Goal: Information Seeking & Learning: Understand process/instructions

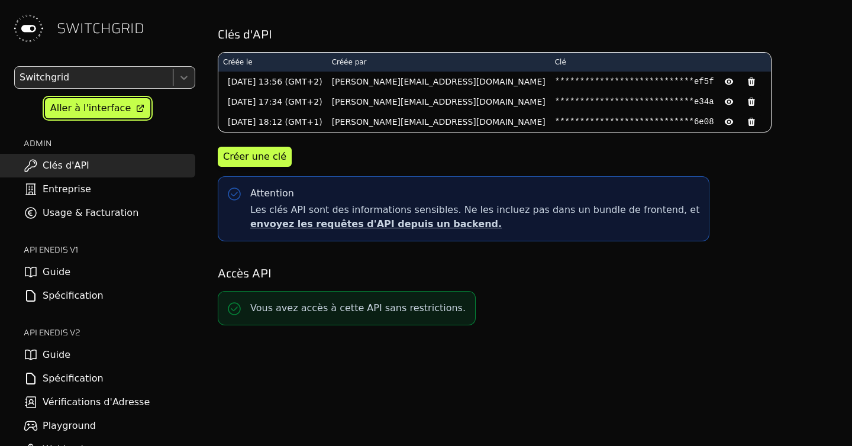
click at [79, 109] on div "Aller à l'interface" at bounding box center [90, 108] width 80 height 14
click at [79, 357] on link "Guide" at bounding box center [97, 355] width 195 height 24
click at [74, 385] on link "Spécification" at bounding box center [97, 379] width 195 height 24
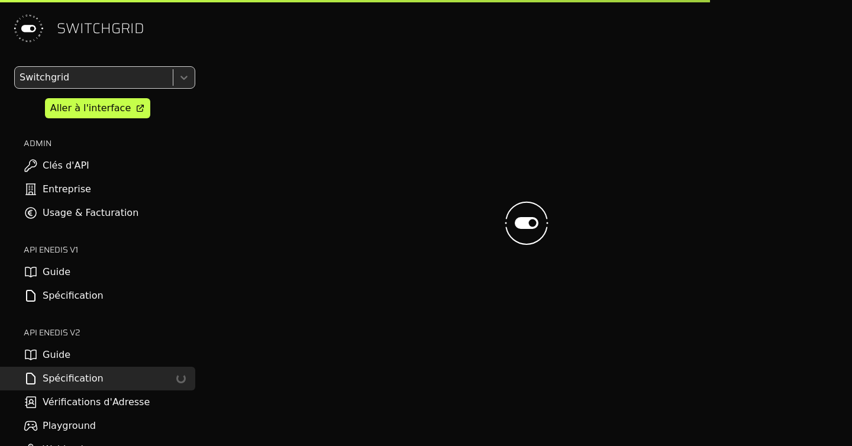
select select "**********"
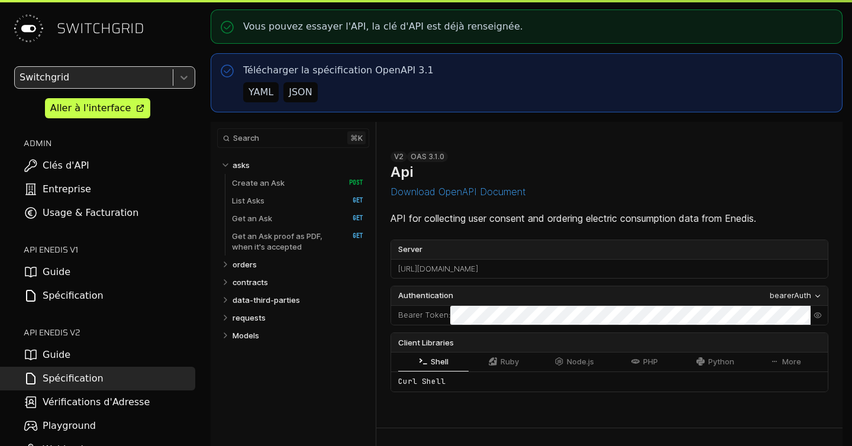
select select "**********"
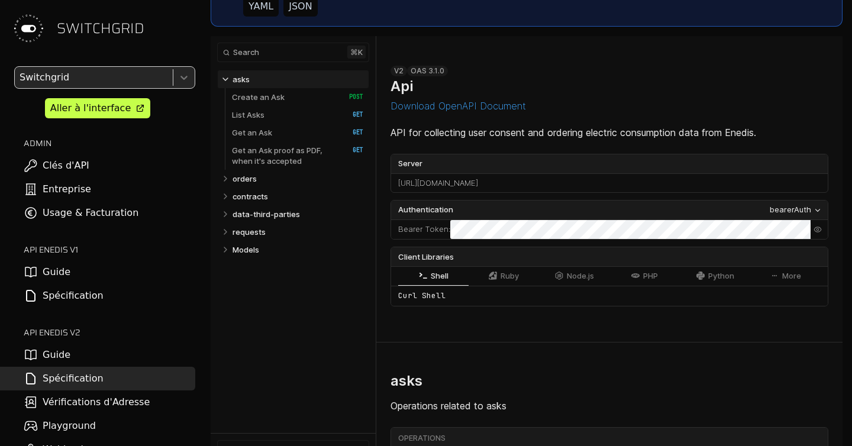
scroll to position [100, 0]
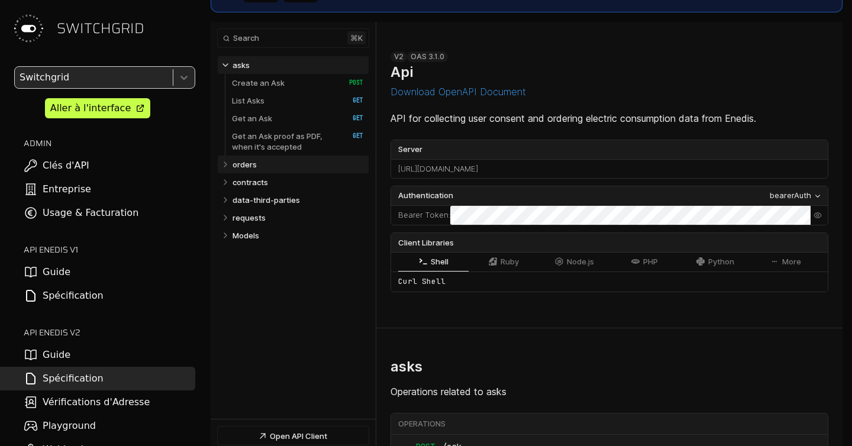
click at [254, 164] on p "orders" at bounding box center [244, 164] width 24 height 11
select select "**********"
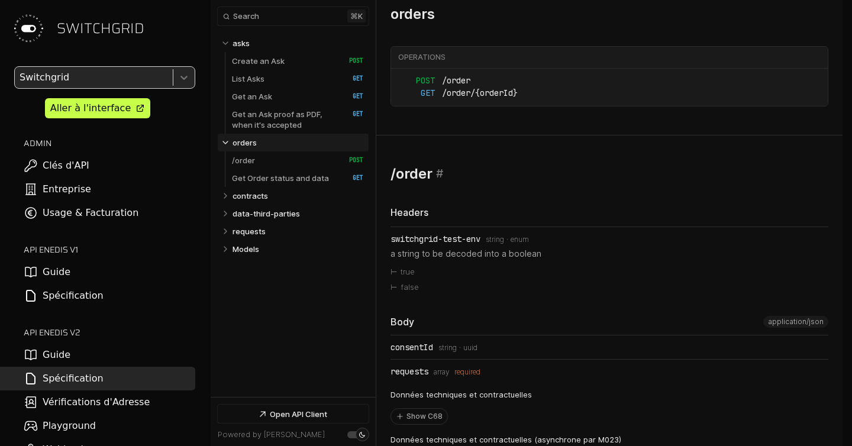
select select "**********"
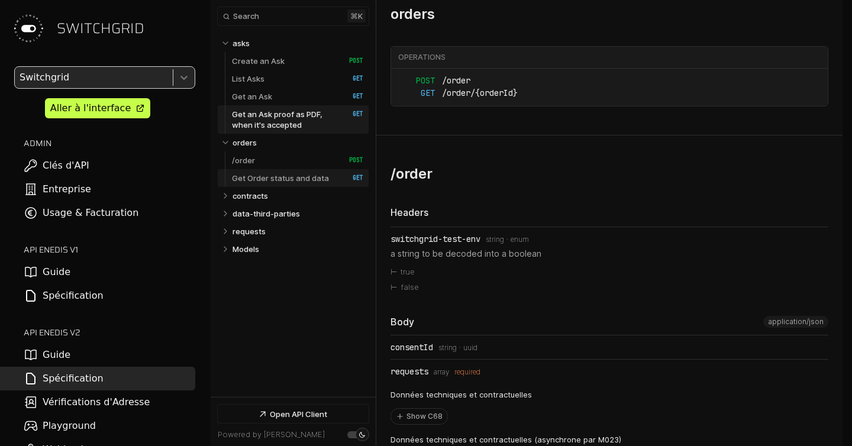
scroll to position [4594, 0]
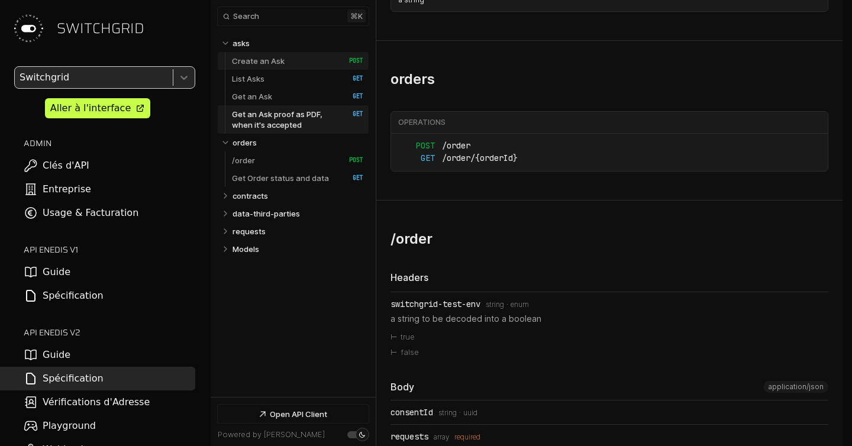
click at [273, 56] on p "Create an Ask" at bounding box center [258, 61] width 53 height 11
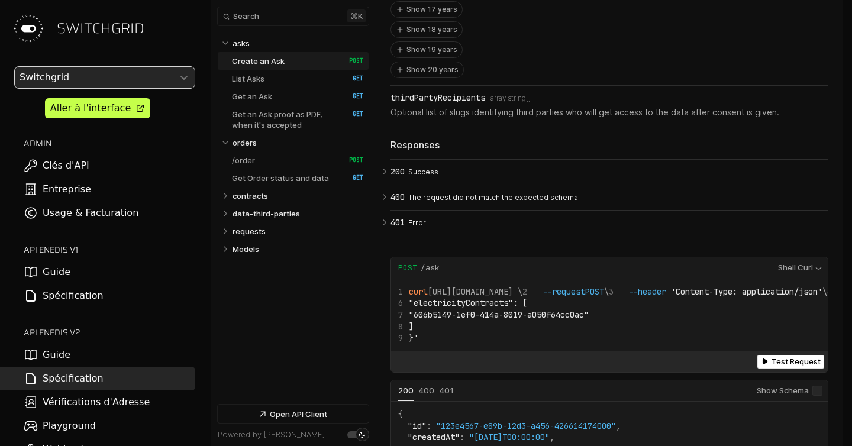
scroll to position [2074, 0]
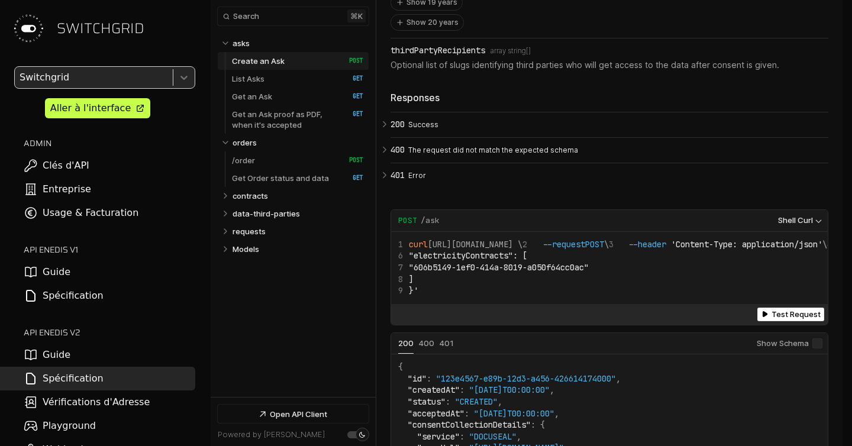
click at [799, 215] on select "**********" at bounding box center [798, 220] width 55 height 11
select select "**********"
click at [771, 215] on select "**********" at bounding box center [798, 220] width 55 height 11
select select "**********"
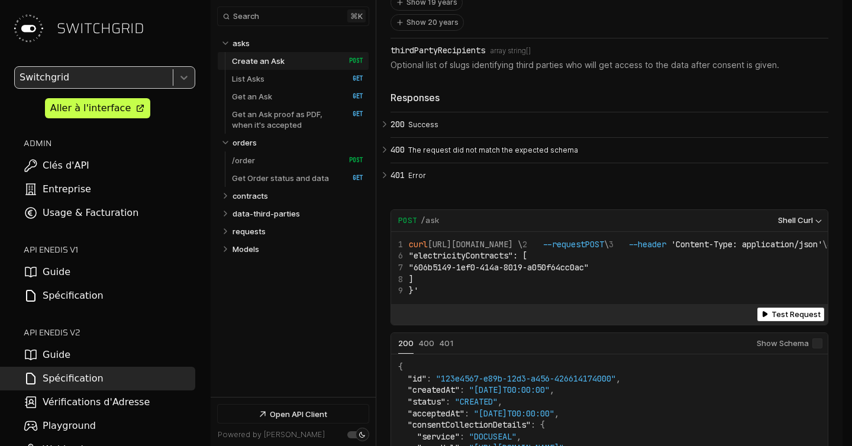
select select "**********"
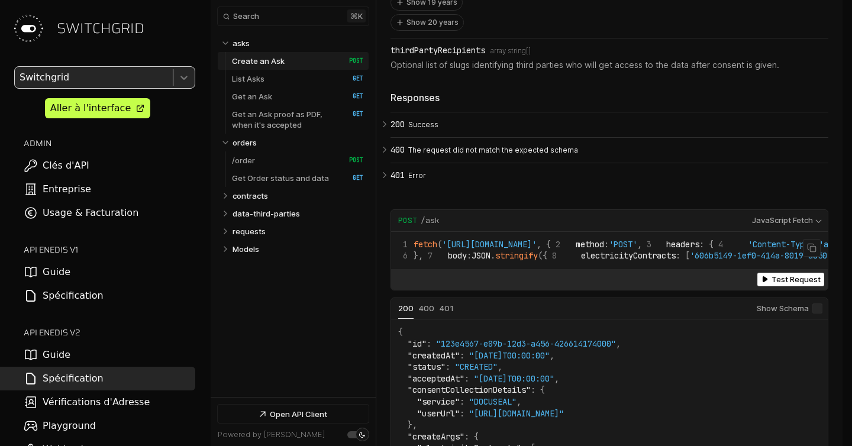
click at [450, 239] on span "'https://app.switchgrid.tech/enedis/v2/ask'" at bounding box center [489, 244] width 95 height 11
click at [576, 239] on span "method" at bounding box center [590, 244] width 28 height 11
drag, startPoint x: 417, startPoint y: 211, endPoint x: 564, endPoint y: 306, distance: 174.6
click at [564, 262] on code "fetch ( 'https://app.switchgrid.tech/enedis/v2/ask' , { method : 'POST' , heade…" at bounding box center [734, 250] width 673 height 23
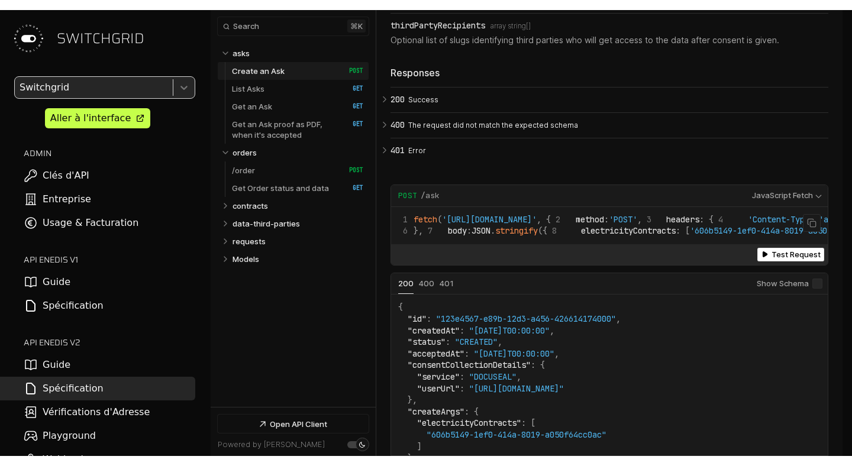
scroll to position [2122, 0]
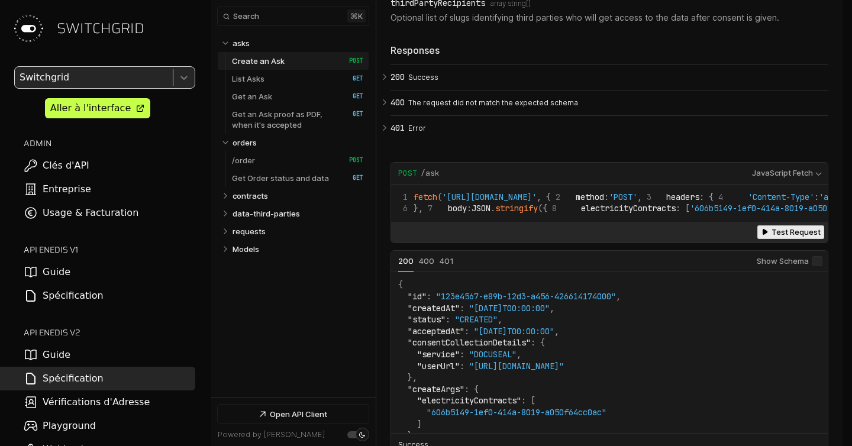
click at [782, 239] on button "Test Request (post /ask)" at bounding box center [790, 232] width 67 height 14
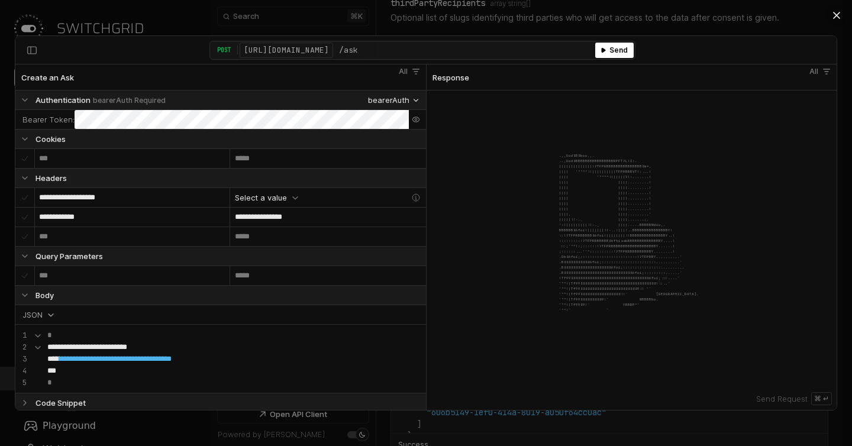
click at [607, 210] on span "|||| ||||.........!" at bounding box center [605, 209] width 92 height 4
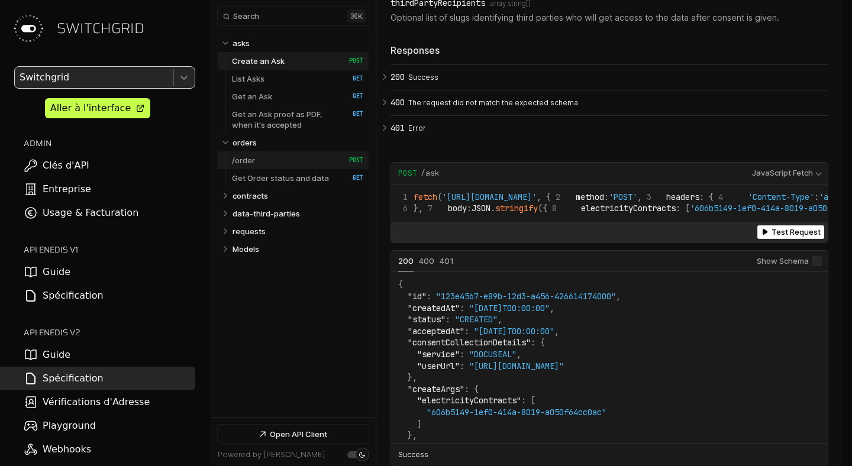
click at [256, 159] on link "/order   HTTP Method: POST" at bounding box center [297, 160] width 131 height 18
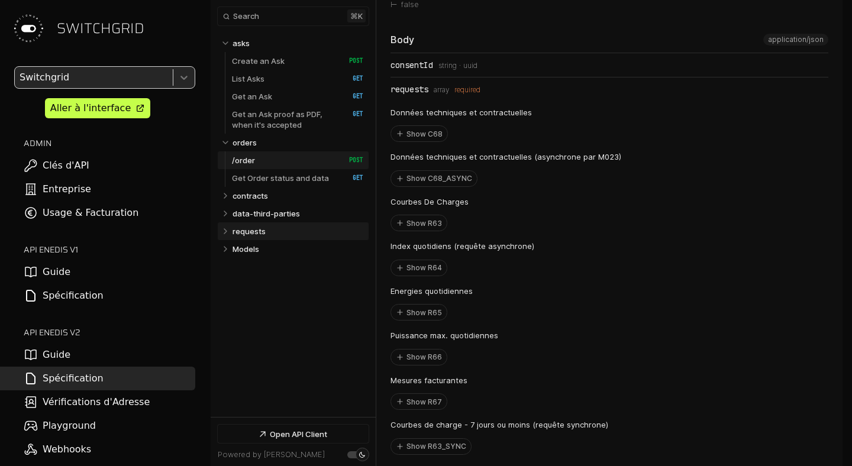
click at [257, 235] on p "requests" at bounding box center [248, 231] width 33 height 11
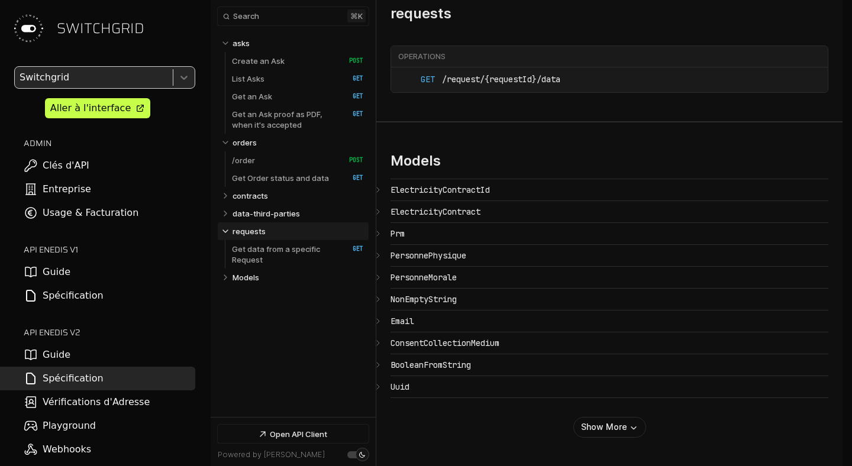
select select "**********"
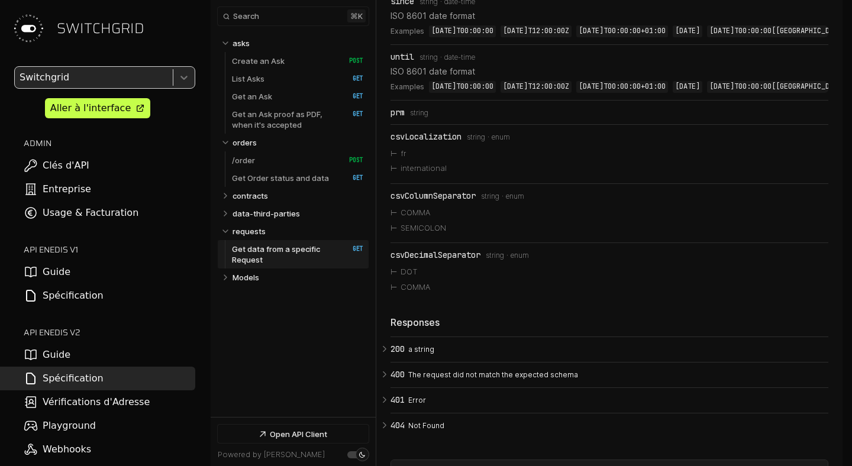
scroll to position [7506, 0]
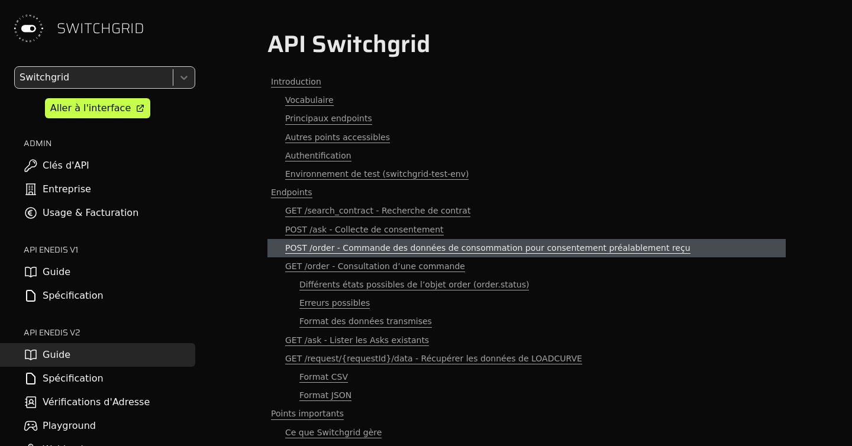
click at [489, 250] on span "POST /order - Commande des données de consommation pour consentement préalablem…" at bounding box center [487, 248] width 405 height 11
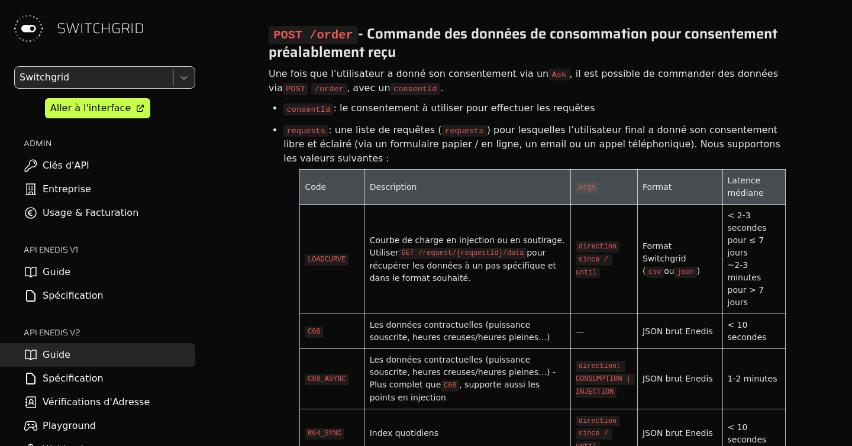
scroll to position [4250, 0]
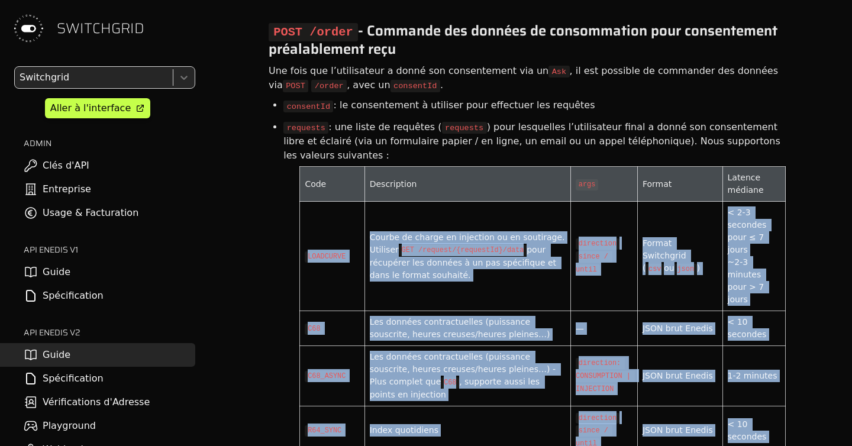
drag, startPoint x: 736, startPoint y: 125, endPoint x: 757, endPoint y: 332, distance: 208.7
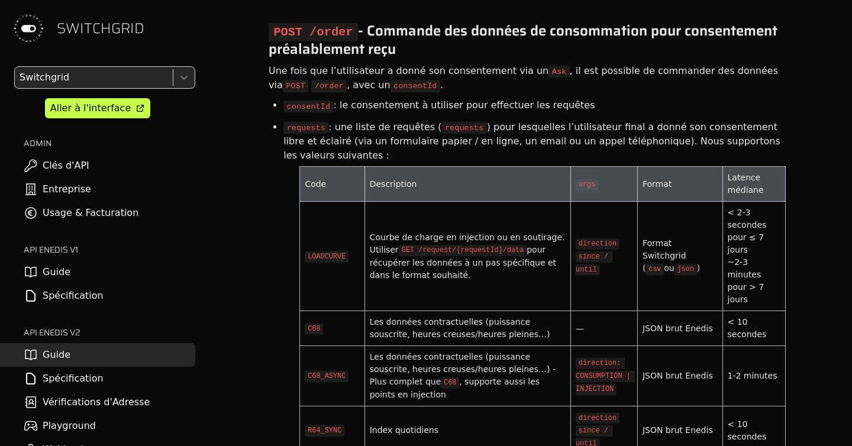
click at [303, 202] on td "LOADCURVE" at bounding box center [332, 256] width 64 height 109
drag, startPoint x: 735, startPoint y: 176, endPoint x: 765, endPoint y: 176, distance: 30.2
click at [765, 206] on div "< 2-3 secondes pour ≤ 7 jours ~2-3 minutes pour > 7 jours" at bounding box center [754, 255] width 53 height 99
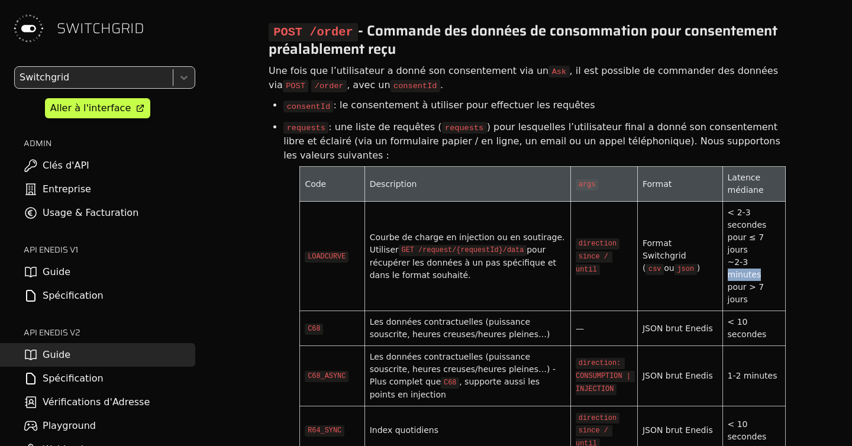
click at [765, 206] on div "< 2-3 secondes pour ≤ 7 jours ~2-3 minutes pour > 7 jours" at bounding box center [754, 255] width 53 height 99
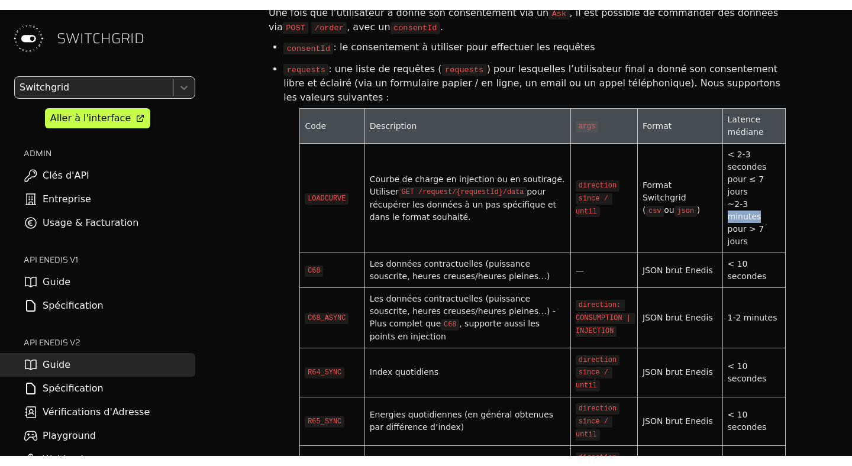
scroll to position [4319, 0]
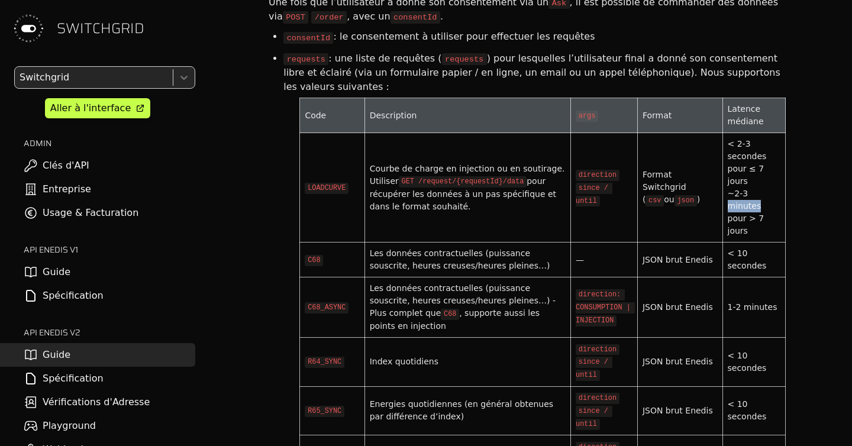
click at [745, 138] on div "< 2-3 secondes pour ≤ 7 jours ~2-3 minutes pour > 7 jours" at bounding box center [754, 187] width 53 height 99
click at [400, 282] on div "Les données contractuelles (puissance souscrite, heures creuses/heures pleines……" at bounding box center [468, 307] width 196 height 50
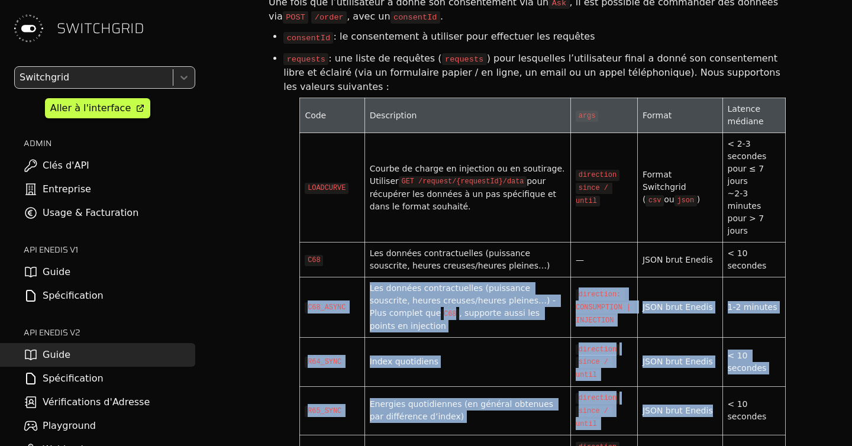
drag, startPoint x: 336, startPoint y: 177, endPoint x: 699, endPoint y: 287, distance: 378.8
click at [376, 247] on div "Les données contractuelles (puissance souscrite, heures creuses/heures pleines…)" at bounding box center [468, 259] width 196 height 25
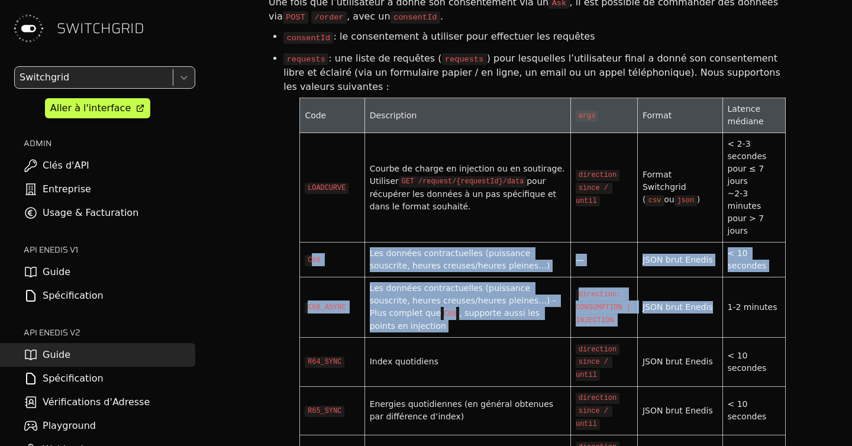
drag, startPoint x: 311, startPoint y: 149, endPoint x: 684, endPoint y: 207, distance: 378.3
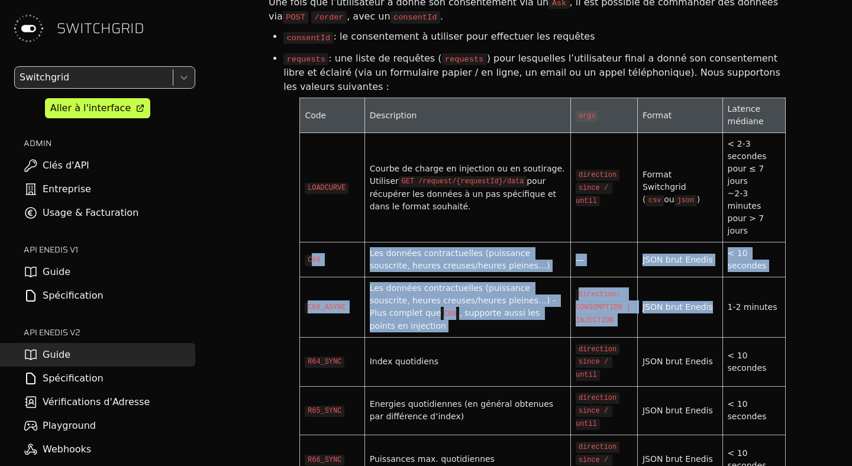
click at [429, 243] on td "Les données contractuelles (puissance souscrite, heures creuses/heures pleines…)" at bounding box center [467, 260] width 206 height 35
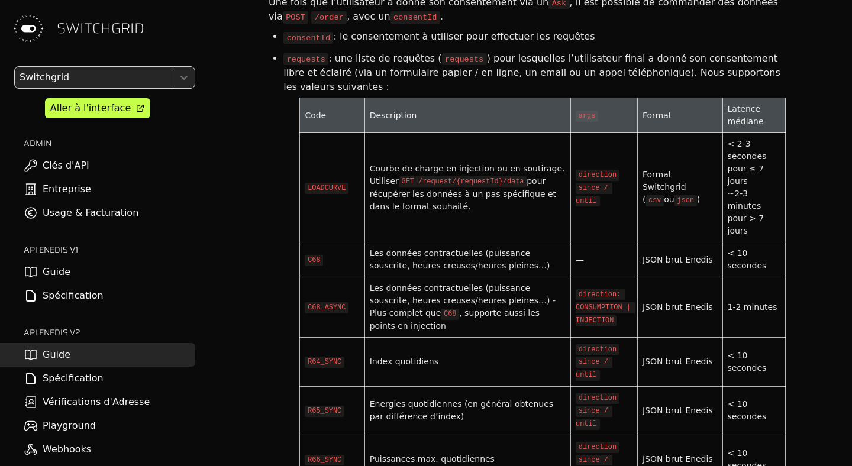
click at [314, 255] on code "C68" at bounding box center [314, 260] width 18 height 11
click at [469, 247] on div "Les données contractuelles (puissance souscrite, heures creuses/heures pleines…)" at bounding box center [468, 259] width 196 height 25
click at [429, 247] on div "Les données contractuelles (puissance souscrite, heures creuses/heures pleines…)" at bounding box center [468, 259] width 196 height 25
drag, startPoint x: 429, startPoint y: 141, endPoint x: 429, endPoint y: 156, distance: 14.8
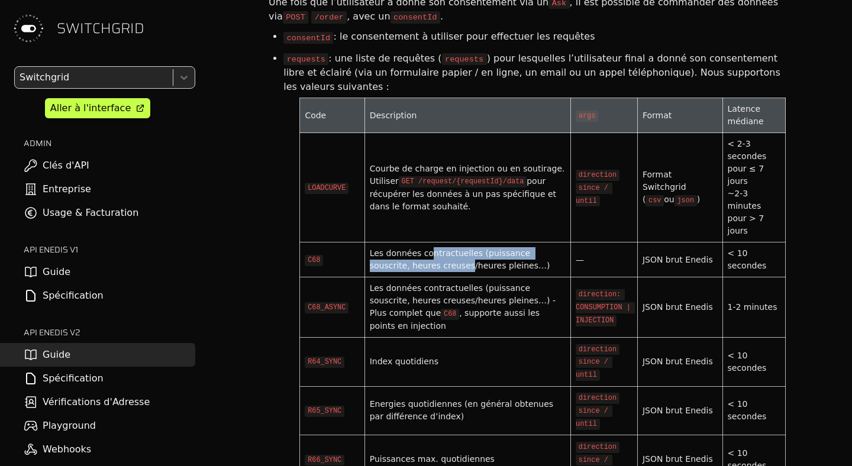
click at [429, 247] on div "Les données contractuelles (puissance souscrite, heures creuses/heures pleines…)" at bounding box center [468, 259] width 196 height 25
click at [431, 243] on td "Les données contractuelles (puissance souscrite, heures creuses/heures pleines…)" at bounding box center [467, 260] width 206 height 35
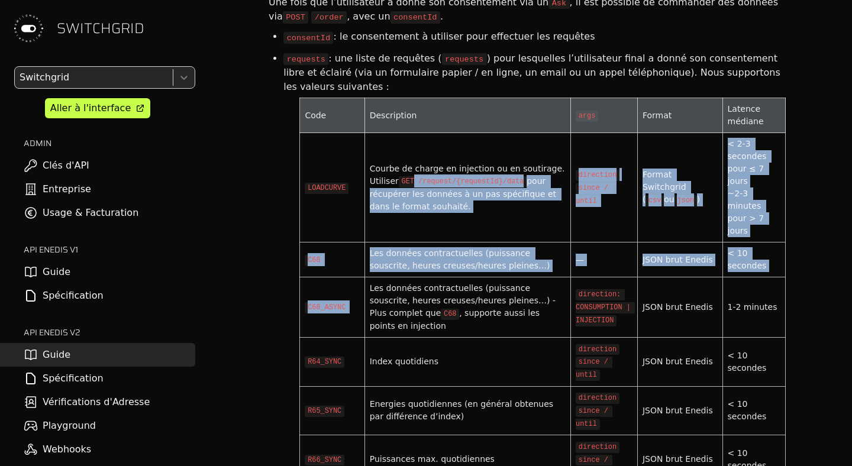
drag, startPoint x: 415, startPoint y: 95, endPoint x: 415, endPoint y: 169, distance: 74.5
click at [415, 277] on td "Les données contractuelles (puissance souscrite, heures creuses/heures pleines……" at bounding box center [467, 307] width 206 height 60
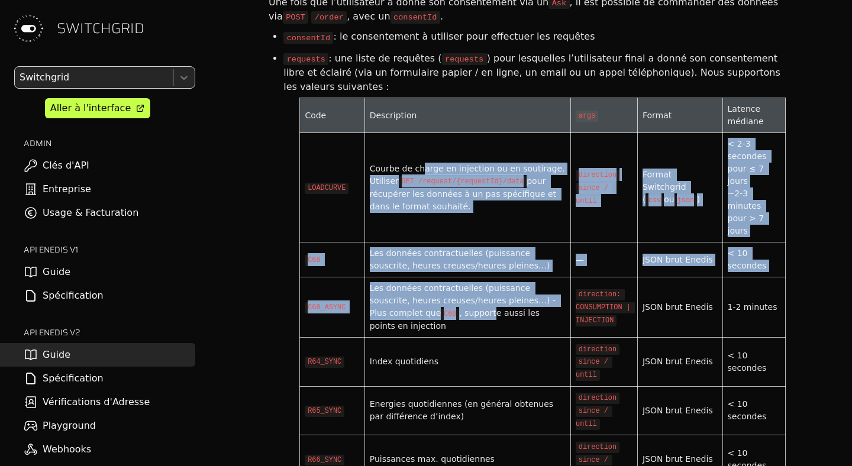
drag, startPoint x: 422, startPoint y: 201, endPoint x: 422, endPoint y: 73, distance: 127.8
click at [422, 163] on div "Courbe de charge en injection ou en soutirage. Utiliser GET /request/{requestId…" at bounding box center [468, 188] width 196 height 50
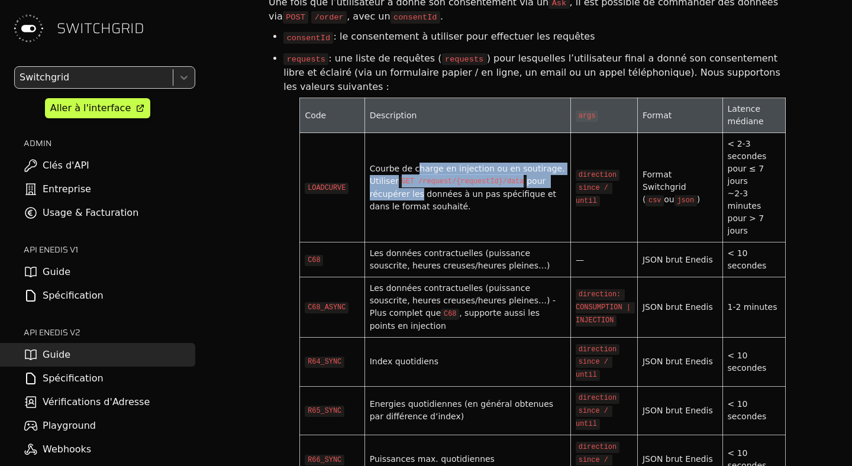
drag, startPoint x: 418, startPoint y: 76, endPoint x: 418, endPoint y: 108, distance: 31.4
click at [418, 163] on div "Courbe de charge en injection ou en soutirage. Utiliser GET /request/{requestId…" at bounding box center [468, 188] width 196 height 50
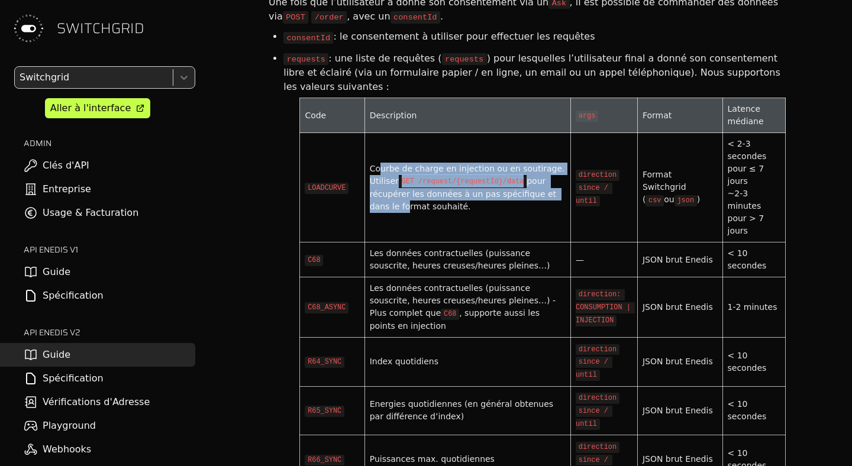
drag, startPoint x: 382, startPoint y: 82, endPoint x: 383, endPoint y: 118, distance: 36.7
click at [383, 163] on div "Courbe de charge en injection ou en soutirage. Utiliser GET /request/{requestId…" at bounding box center [468, 188] width 196 height 50
click at [442, 163] on div "Courbe de charge en injection ou en soutirage. Utiliser GET /request/{requestId…" at bounding box center [468, 188] width 196 height 50
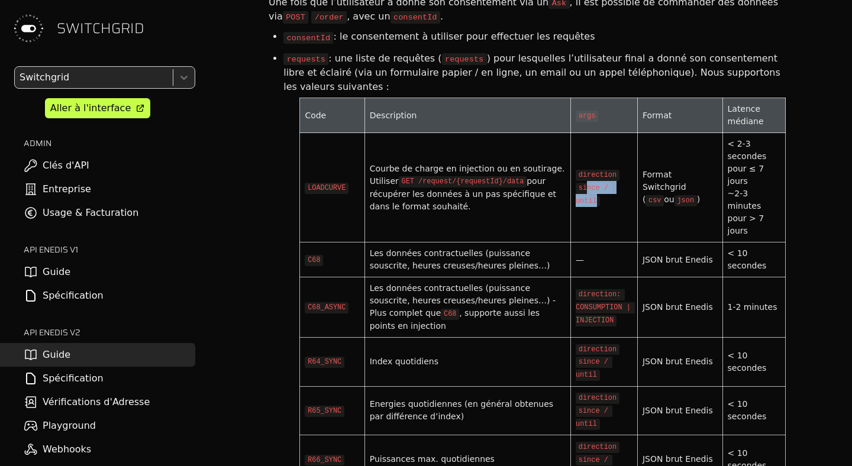
drag, startPoint x: 590, startPoint y: 98, endPoint x: 599, endPoint y: 105, distance: 11.5
click at [599, 183] on code "since / until" at bounding box center [594, 195] width 37 height 24
click at [590, 183] on code "since / until" at bounding box center [594, 195] width 37 height 24
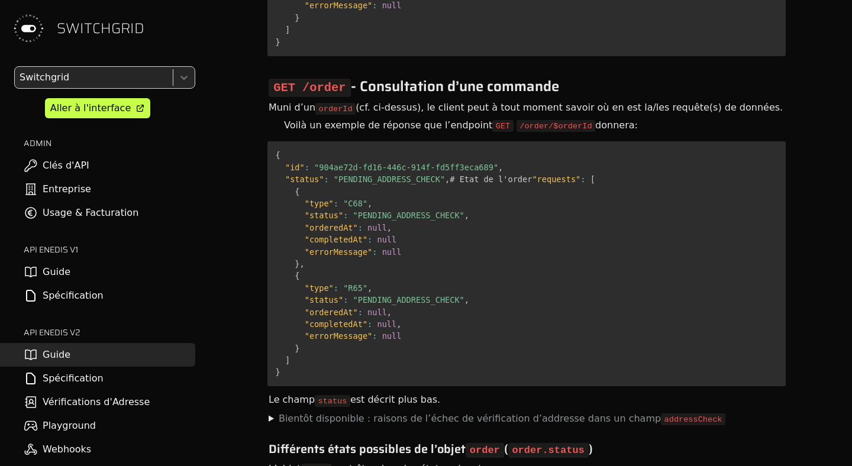
scroll to position [5720, 0]
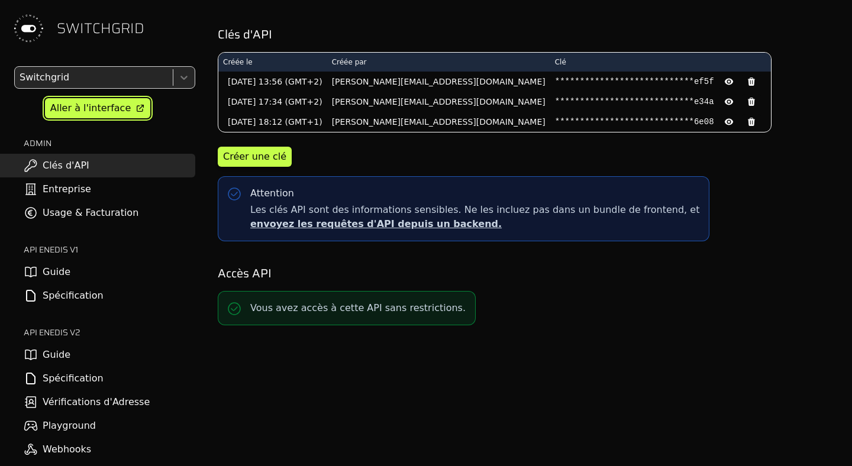
click at [112, 104] on div "Aller à l'interface" at bounding box center [90, 108] width 80 height 14
